Goal: Task Accomplishment & Management: Manage account settings

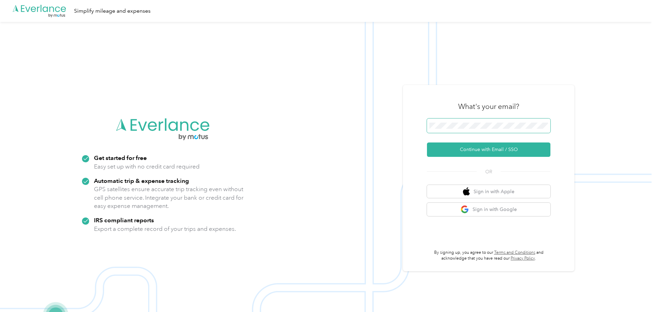
click at [484, 120] on span at bounding box center [488, 126] width 123 height 14
click at [493, 155] on button "Continue with Email / SSO" at bounding box center [488, 150] width 123 height 14
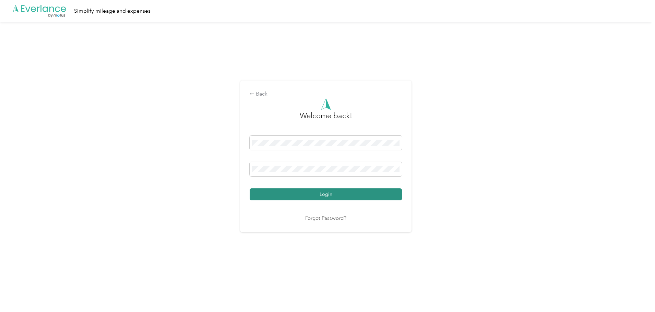
click at [296, 197] on button "Login" at bounding box center [326, 195] width 152 height 12
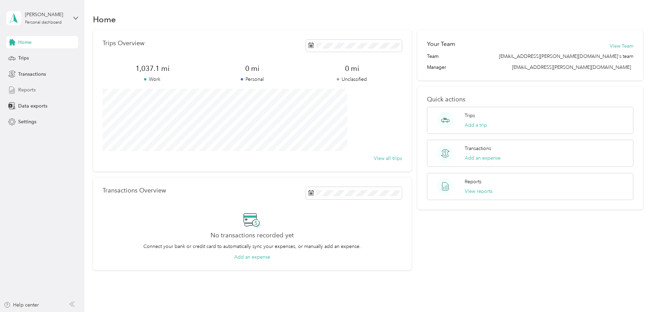
click at [38, 91] on div "Reports" at bounding box center [42, 90] width 72 height 12
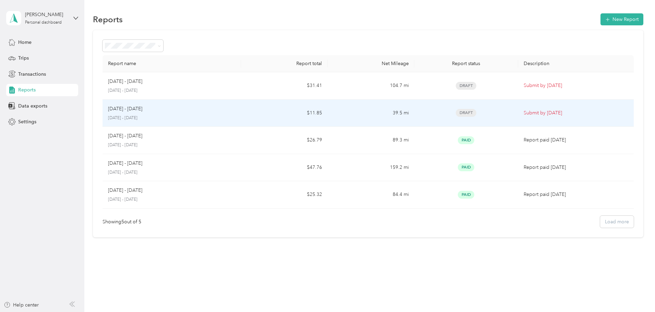
click at [367, 113] on td "39.5 mi" at bounding box center [371, 113] width 86 height 27
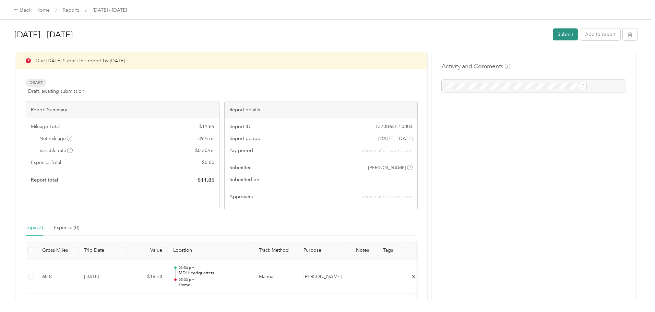
click at [553, 34] on button "Submit" at bounding box center [565, 34] width 25 height 12
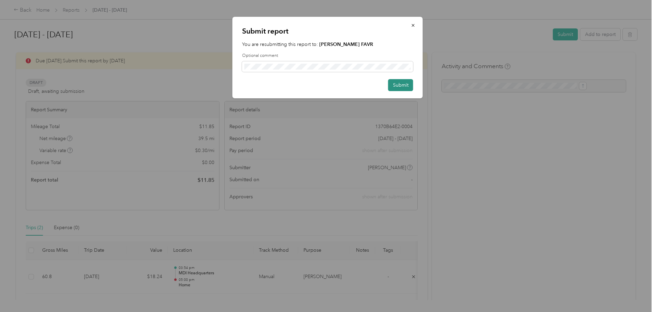
click at [402, 83] on button "Submit" at bounding box center [400, 85] width 25 height 12
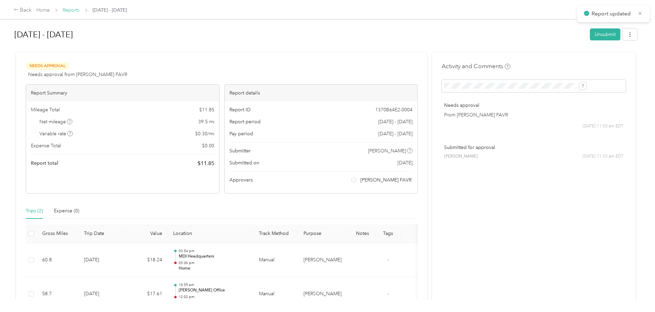
click at [80, 8] on link "Reports" at bounding box center [71, 10] width 17 height 6
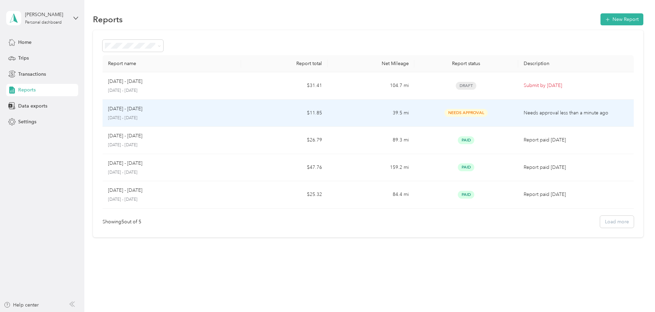
click at [372, 118] on td "39.5 mi" at bounding box center [371, 113] width 86 height 27
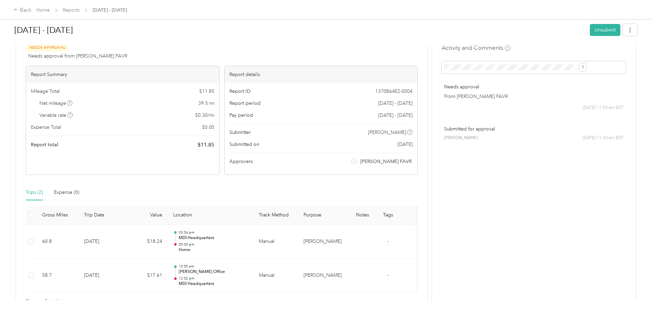
scroll to position [34, 0]
